Goal: Task Accomplishment & Management: Use online tool/utility

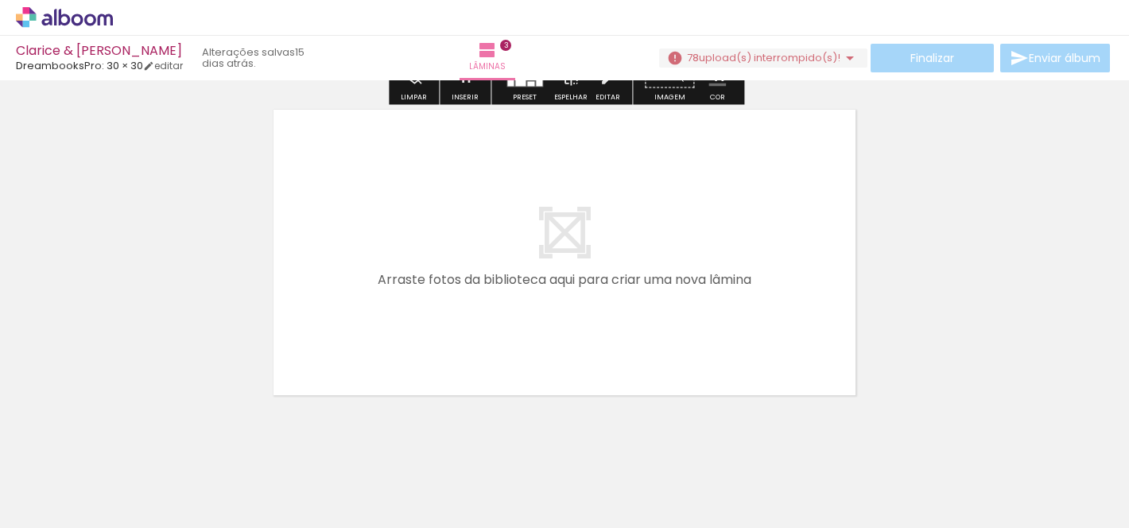
scroll to position [1033, 0]
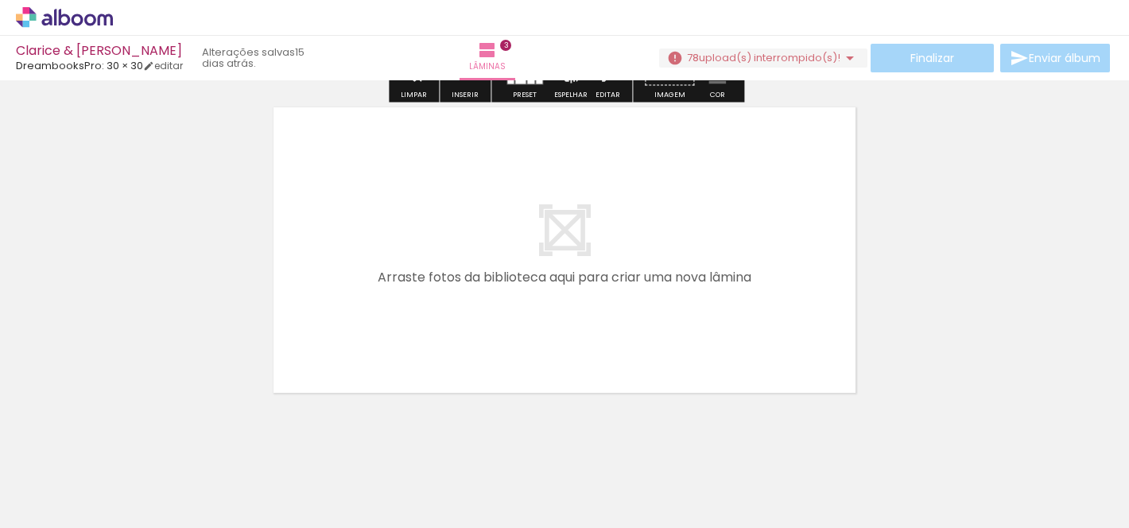
click at [571, 236] on quentale-layouter at bounding box center [564, 250] width 593 height 296
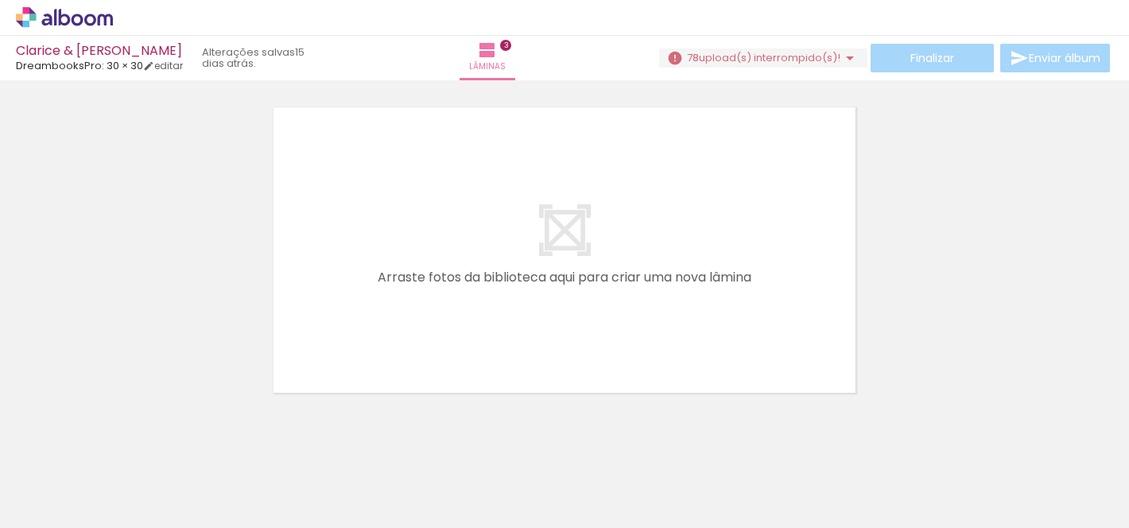
scroll to position [0, 3935]
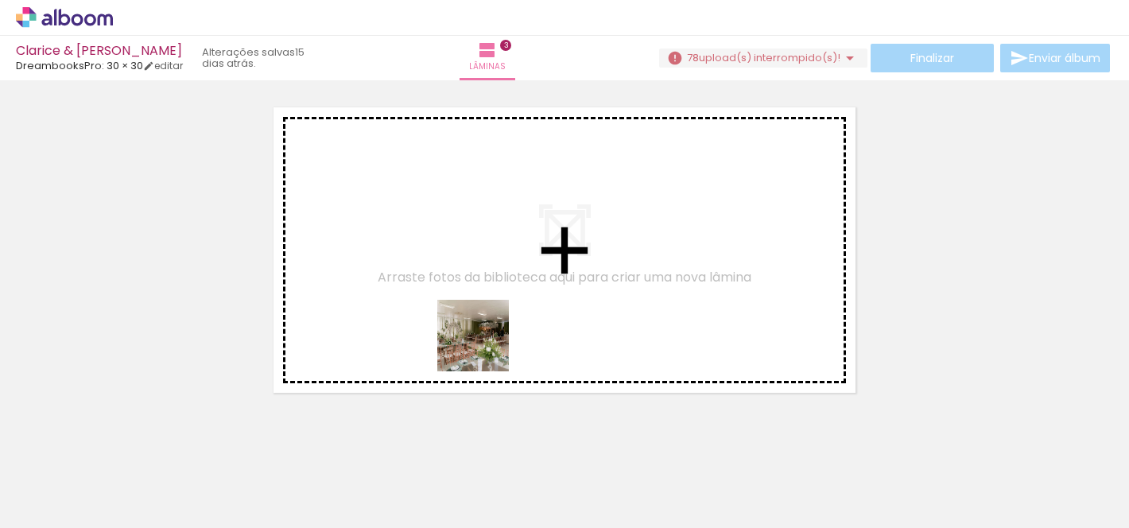
drag, startPoint x: 483, startPoint y: 500, endPoint x: 485, endPoint y: 347, distance: 152.6
click at [485, 347] on quentale-workspace at bounding box center [564, 264] width 1129 height 528
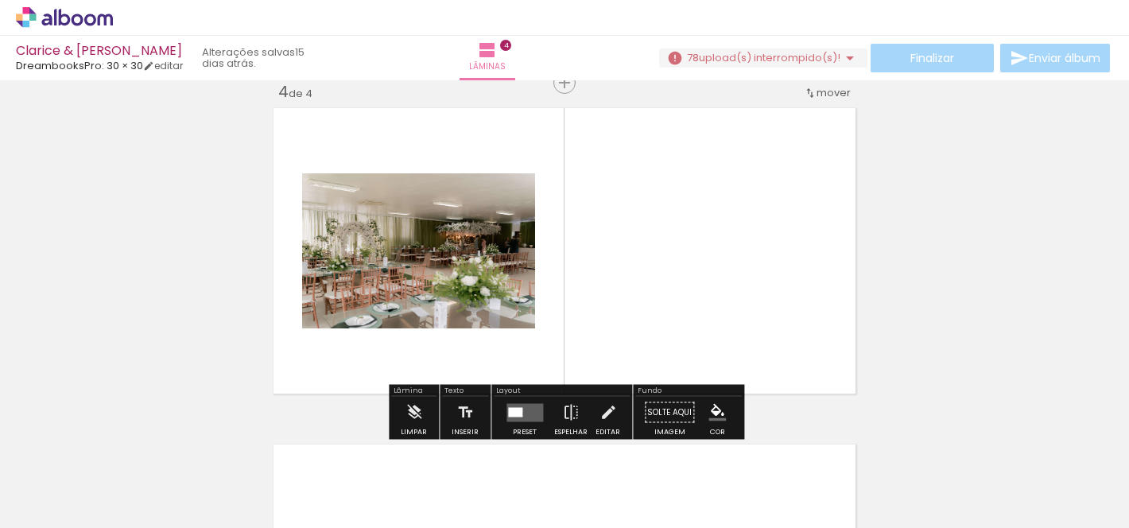
scroll to position [1028, 0]
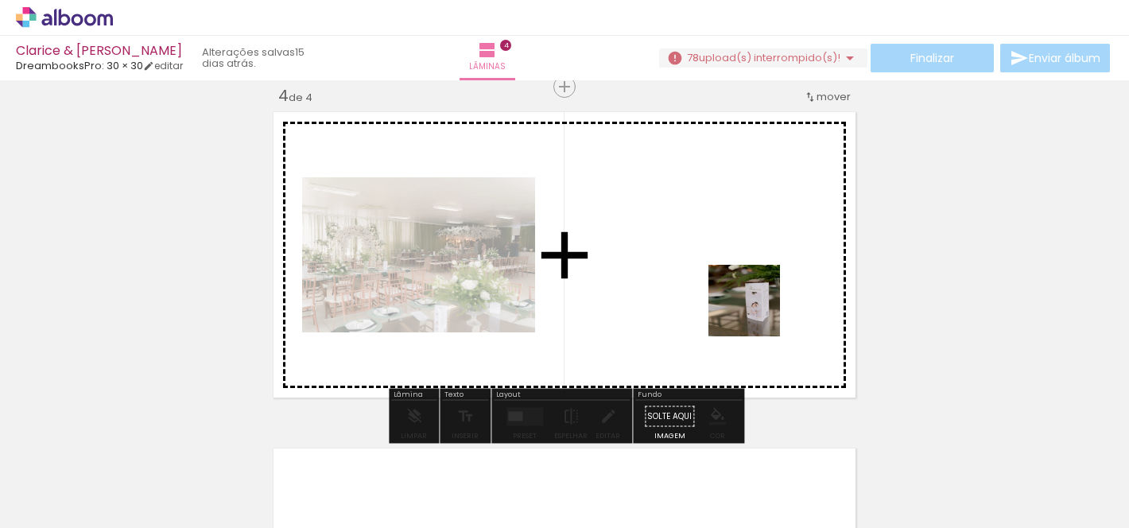
drag, startPoint x: 617, startPoint y: 501, endPoint x: 756, endPoint y: 312, distance: 234.1
click at [756, 312] on quentale-workspace at bounding box center [564, 264] width 1129 height 528
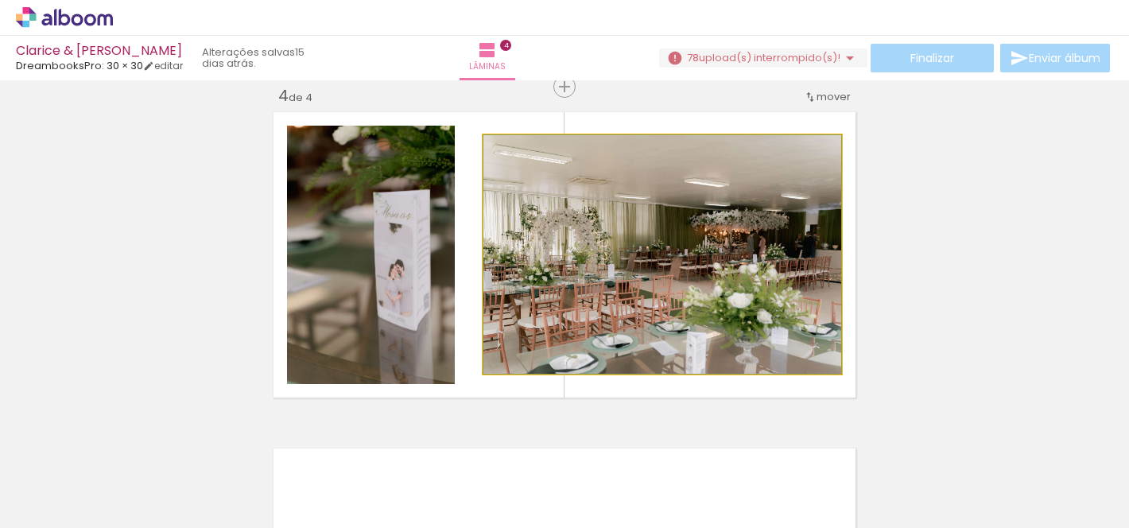
drag, startPoint x: 718, startPoint y: 247, endPoint x: 718, endPoint y: 217, distance: 30.2
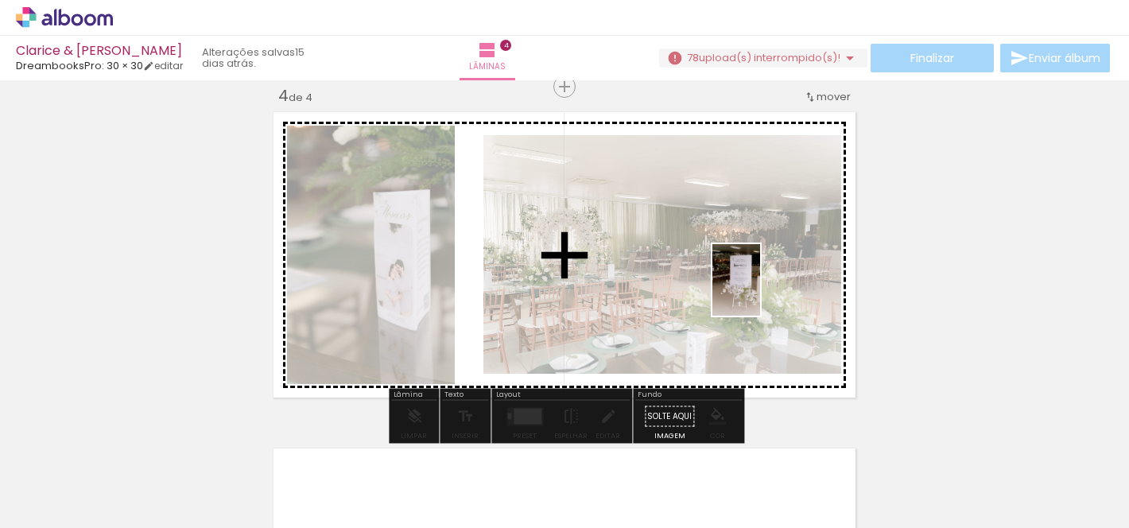
drag, startPoint x: 762, startPoint y: 470, endPoint x: 760, endPoint y: 292, distance: 178.8
click at [760, 292] on quentale-workspace at bounding box center [564, 264] width 1129 height 528
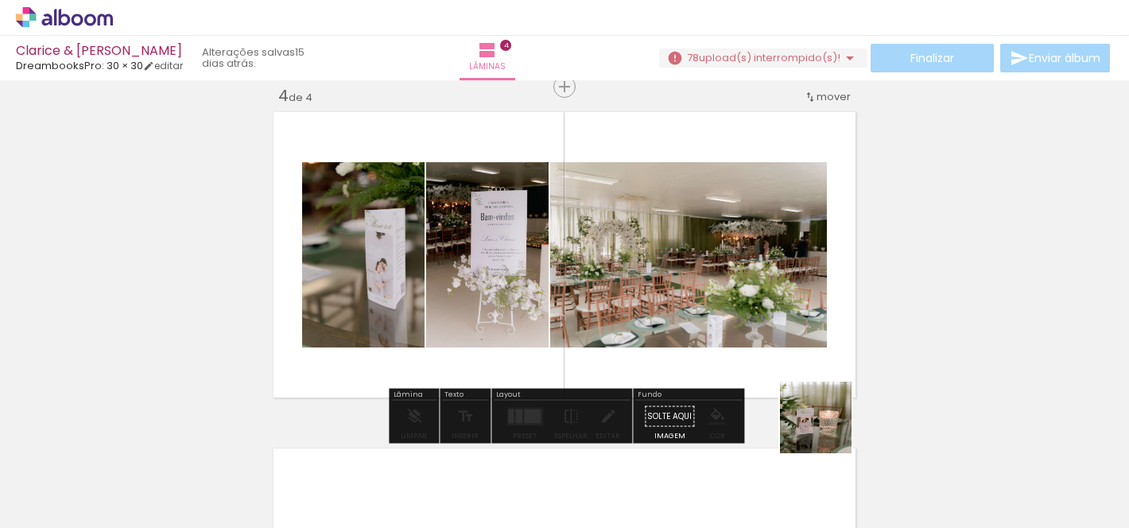
drag, startPoint x: 859, startPoint y: 495, endPoint x: 749, endPoint y: 250, distance: 269.3
click at [749, 250] on quentale-workspace at bounding box center [564, 264] width 1129 height 528
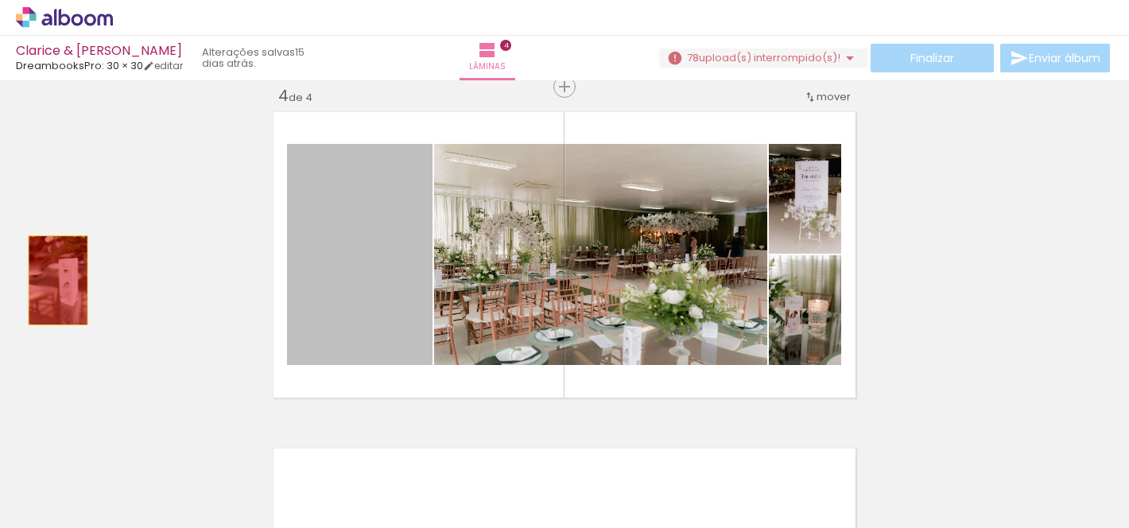
drag, startPoint x: 375, startPoint y: 230, endPoint x: 58, endPoint y: 280, distance: 320.9
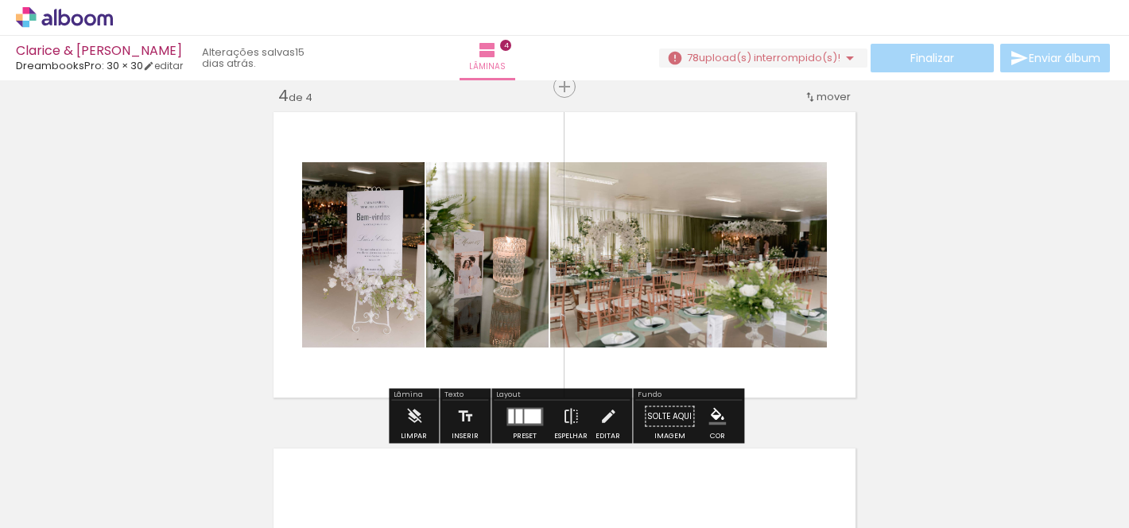
scroll to position [0, 4133]
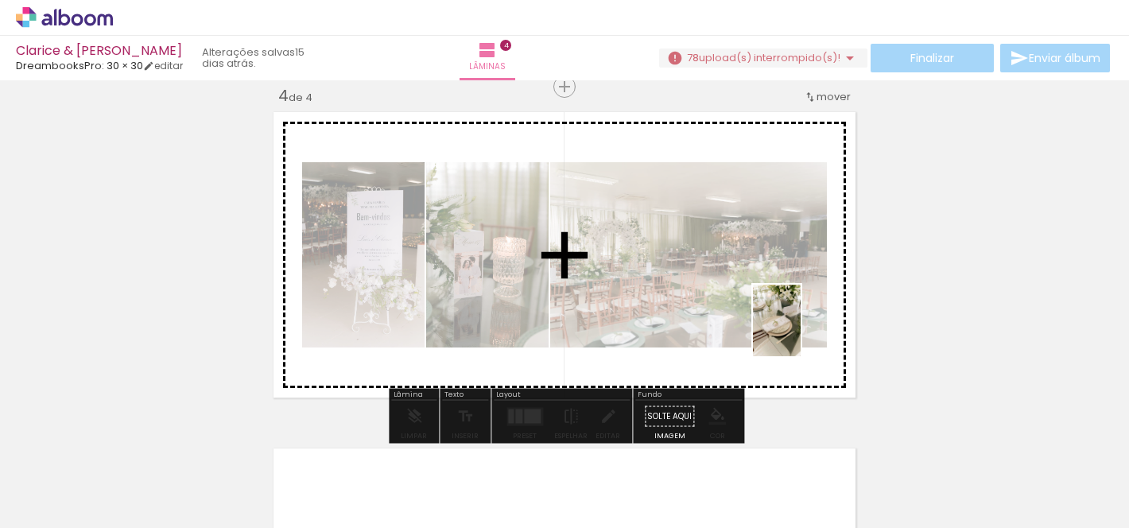
drag, startPoint x: 834, startPoint y: 497, endPoint x: 799, endPoint y: 323, distance: 177.5
click at [799, 323] on quentale-workspace at bounding box center [564, 264] width 1129 height 528
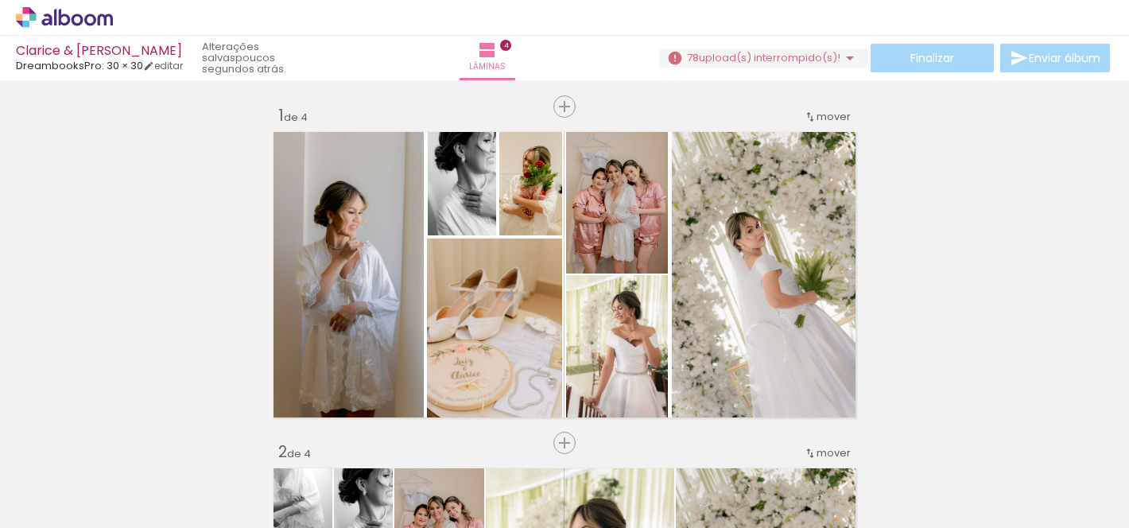
scroll to position [0, 4272]
